Goal: Task Accomplishment & Management: Complete application form

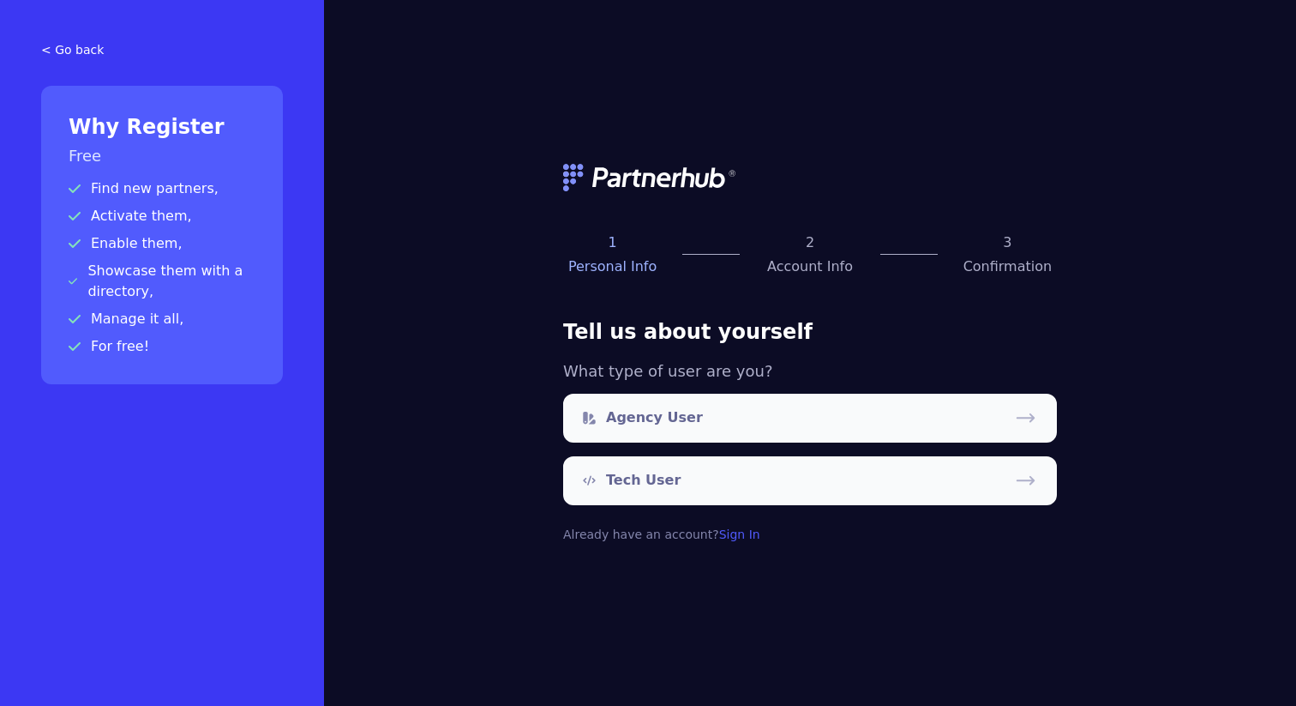
click at [150, 193] on p "Find new partners," at bounding box center [162, 188] width 187 height 21
click at [134, 231] on div "Why Register Free Find new partners, Activate them, Enable them, Showcase them …" at bounding box center [162, 235] width 242 height 298
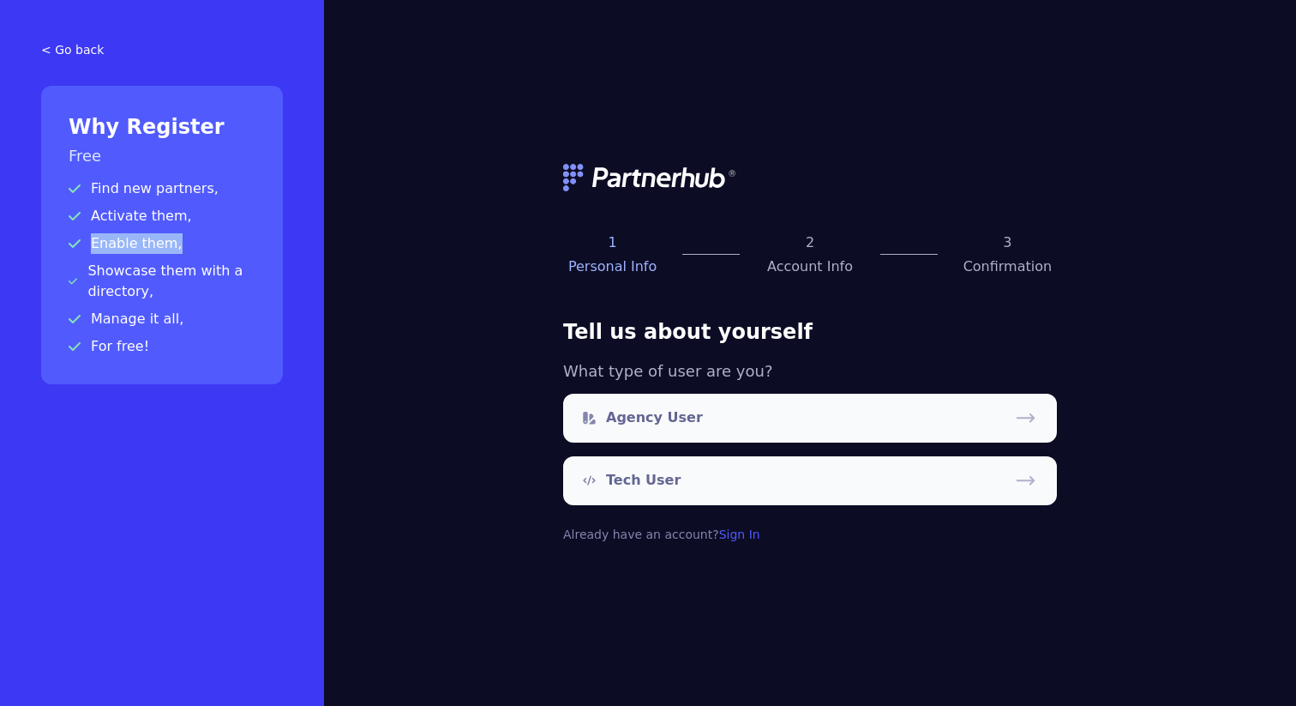
click at [134, 231] on div "Why Register Free Find new partners, Activate them, Enable them, Showcase them …" at bounding box center [162, 235] width 242 height 298
click at [134, 216] on p "Activate them," at bounding box center [162, 216] width 187 height 21
click at [127, 244] on p "Enable them," at bounding box center [162, 243] width 187 height 21
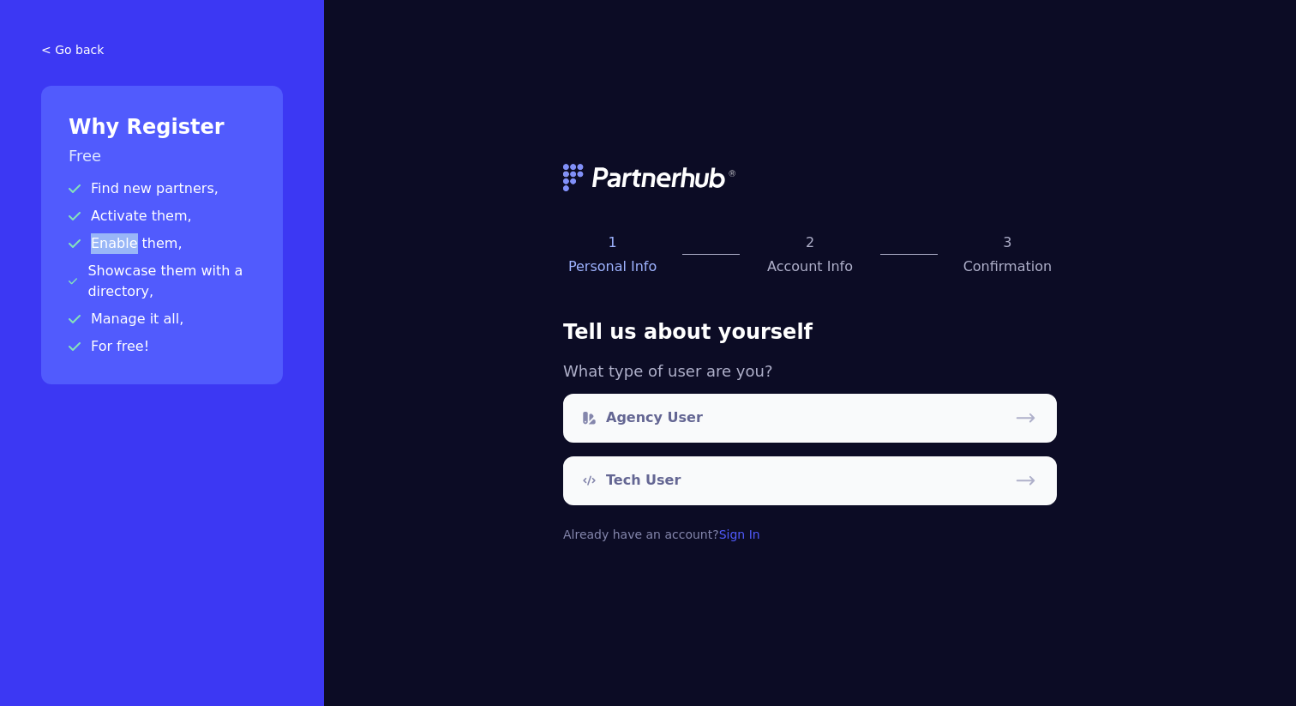
click at [127, 244] on p "Enable them," at bounding box center [162, 243] width 187 height 21
click at [127, 279] on p "Showcase them with a directory," at bounding box center [162, 281] width 187 height 41
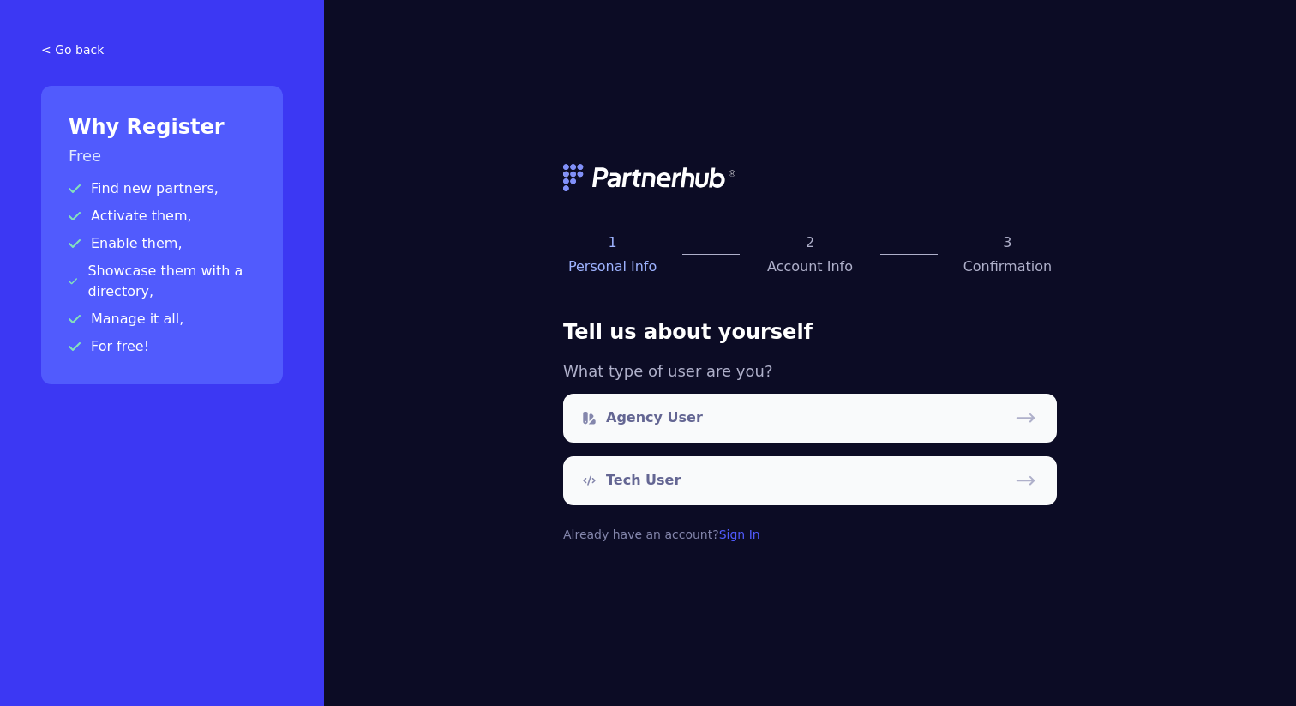
click at [127, 310] on p "Manage it all," at bounding box center [162, 319] width 187 height 21
click at [126, 339] on p "For free!" at bounding box center [162, 346] width 187 height 21
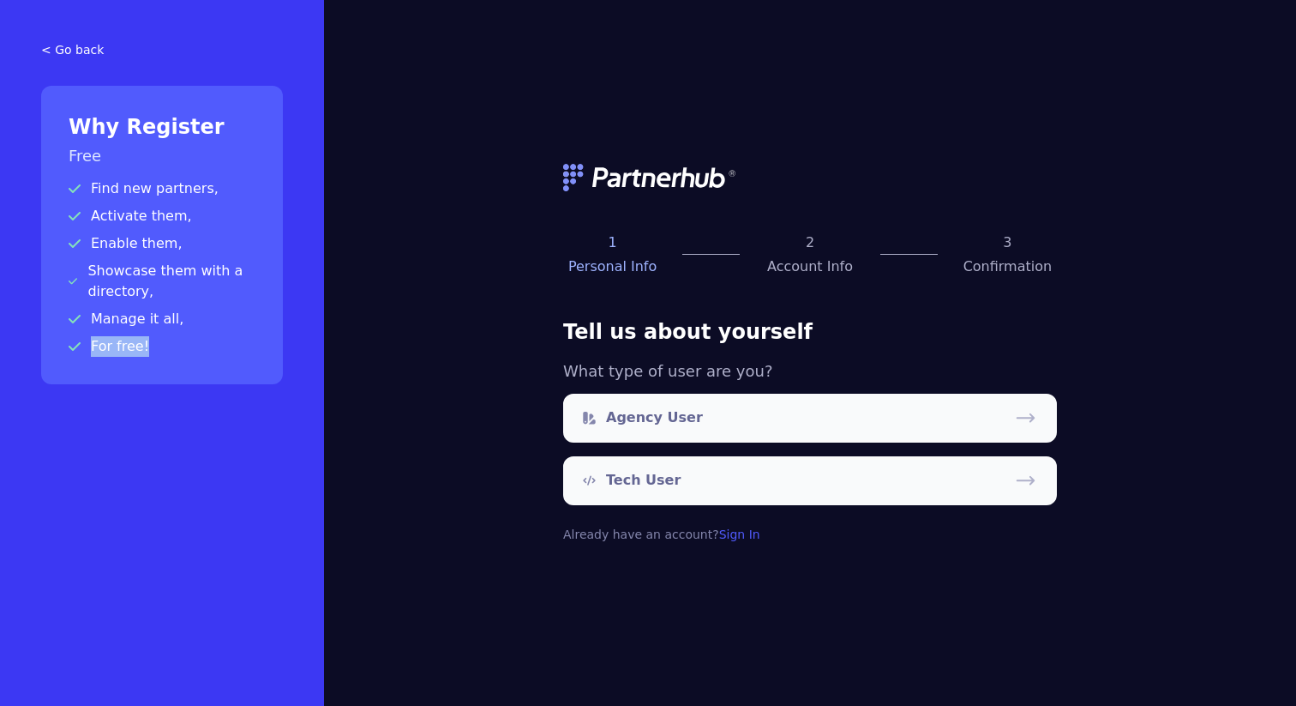
click at [126, 339] on p "For free!" at bounding box center [162, 346] width 187 height 21
click at [420, 343] on div "1 Personal Info 2 Account Info 3 Confirmation Tell us about yourself What type …" at bounding box center [810, 353] width 972 height 706
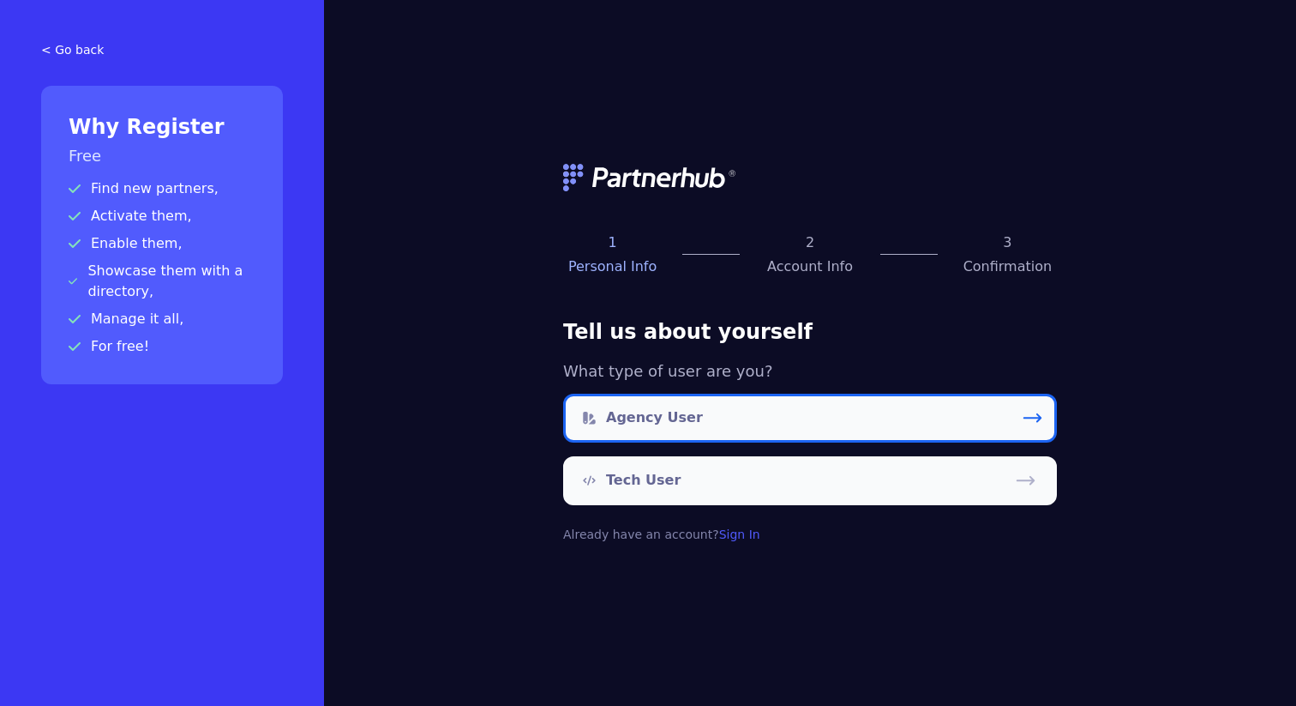
click at [709, 413] on link "Agency User" at bounding box center [810, 418] width 494 height 49
